Goal: Transaction & Acquisition: Purchase product/service

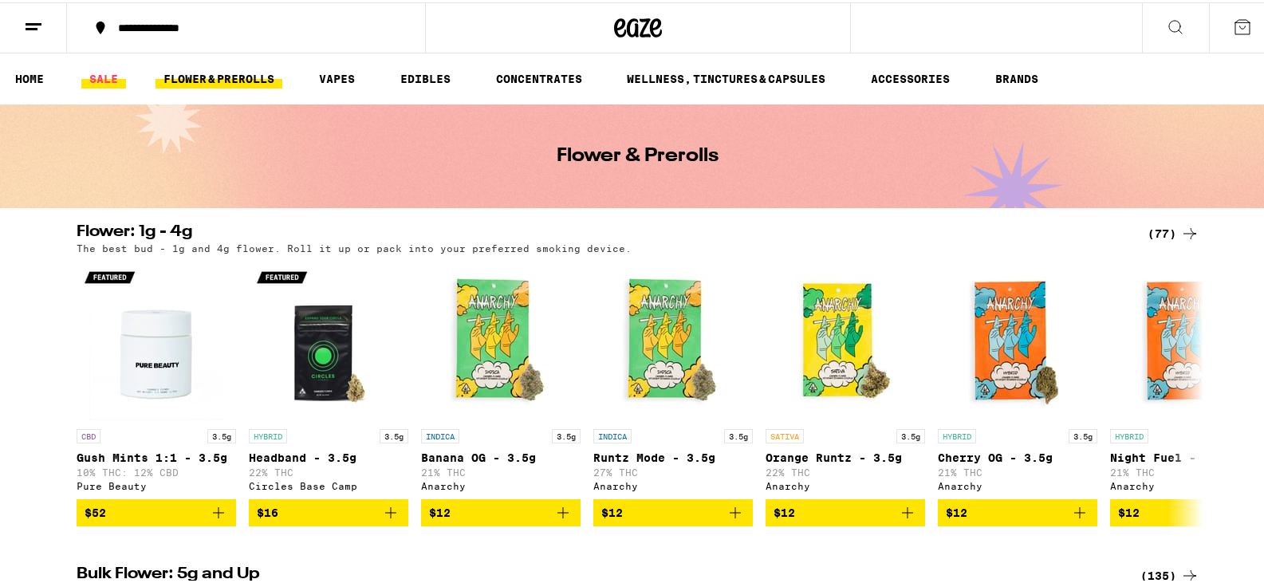
click at [107, 79] on link "SALE" at bounding box center [103, 76] width 45 height 19
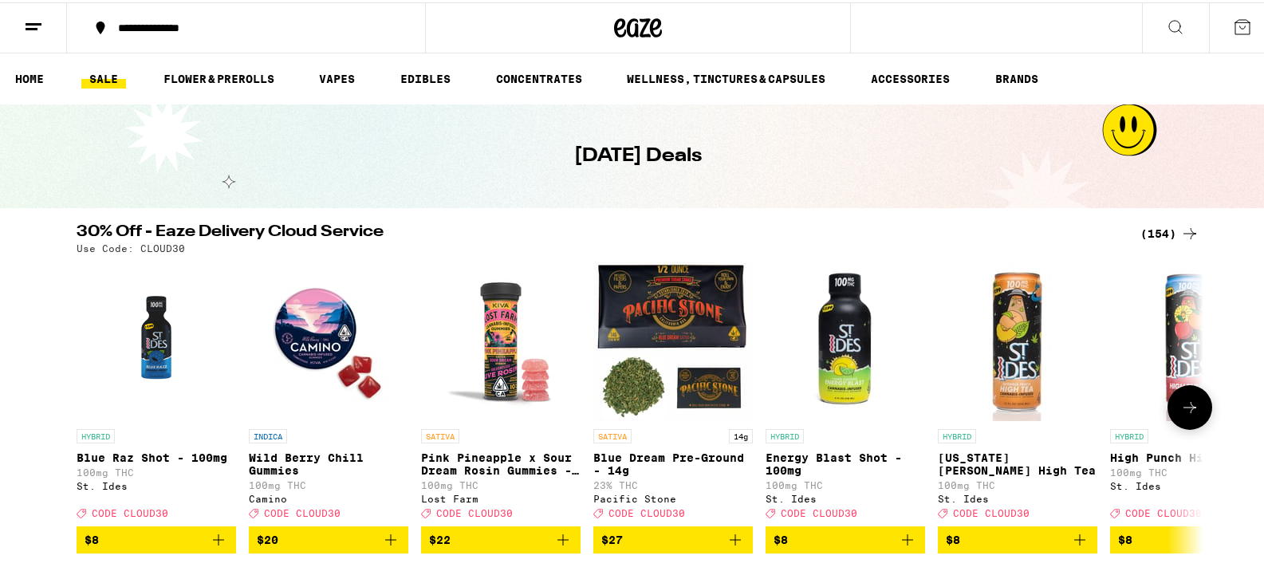
click at [1195, 415] on button at bounding box center [1190, 405] width 45 height 45
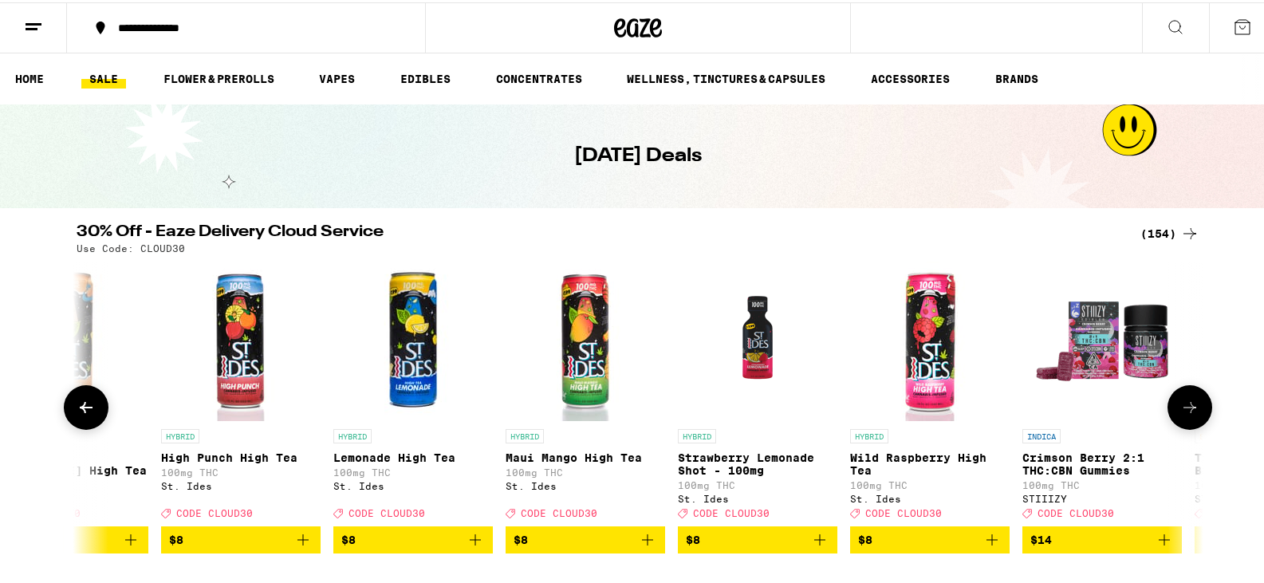
click at [1189, 406] on icon at bounding box center [1190, 405] width 19 height 19
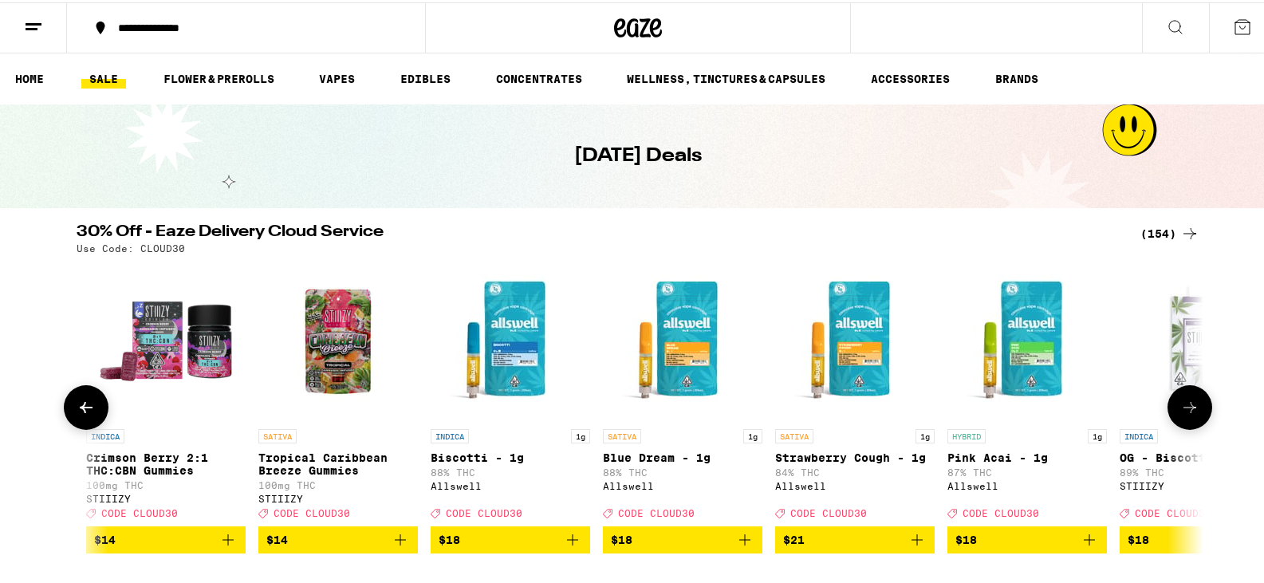
scroll to position [0, 1899]
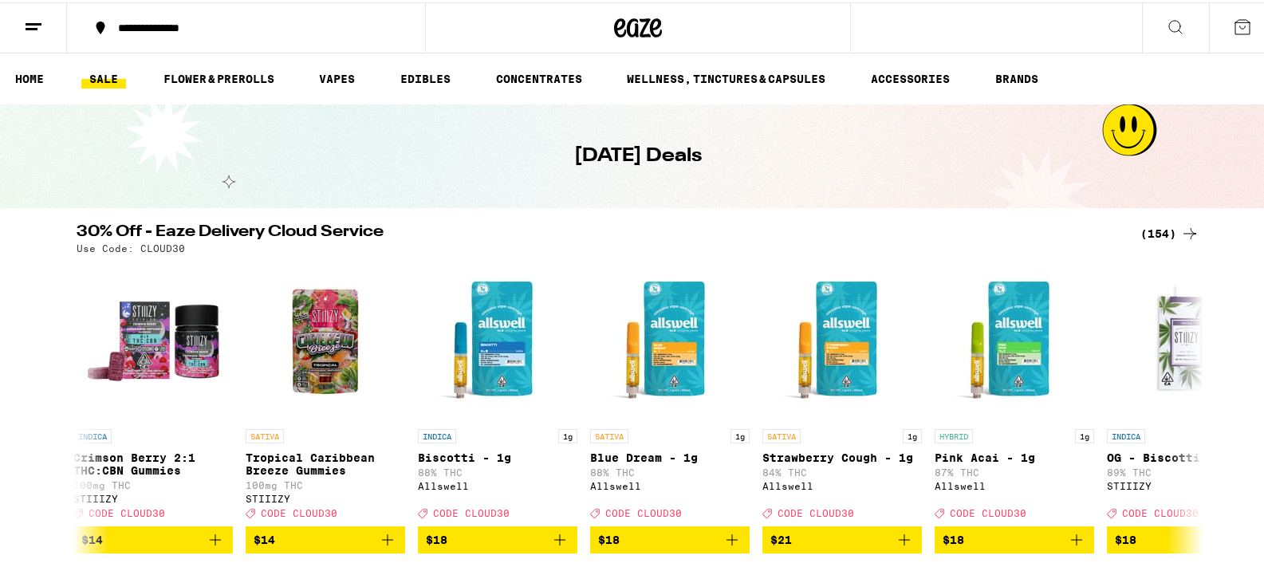
click at [1146, 228] on div "(154)" at bounding box center [1170, 231] width 59 height 19
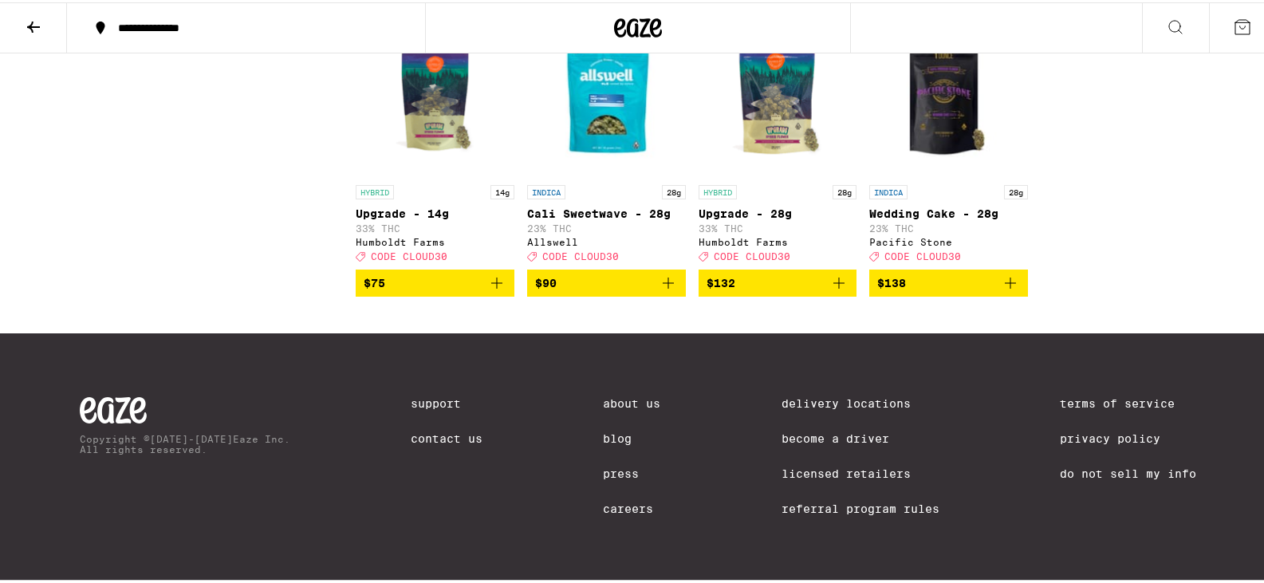
scroll to position [9660, 0]
